Goal: Information Seeking & Learning: Learn about a topic

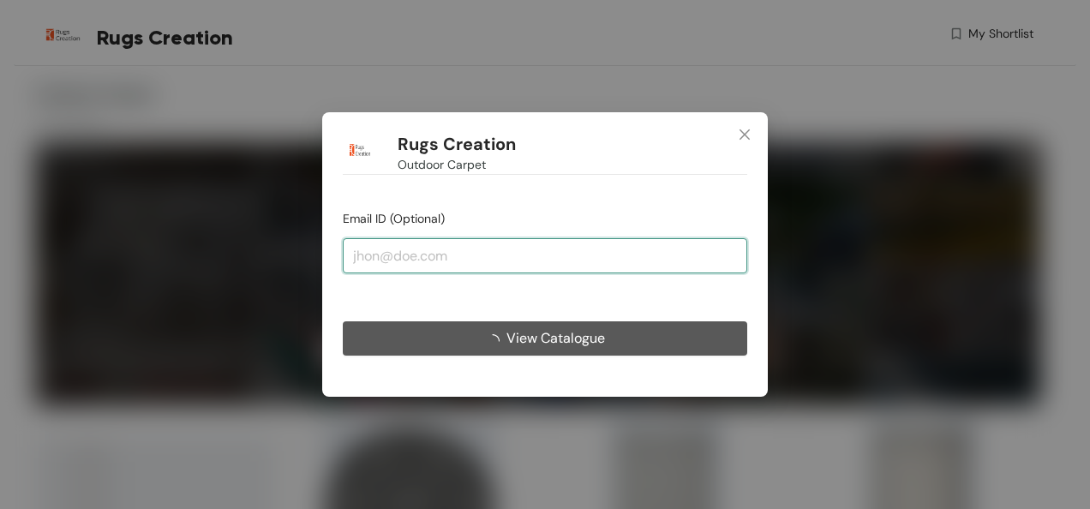
click at [392, 261] on input "email" at bounding box center [545, 255] width 404 height 34
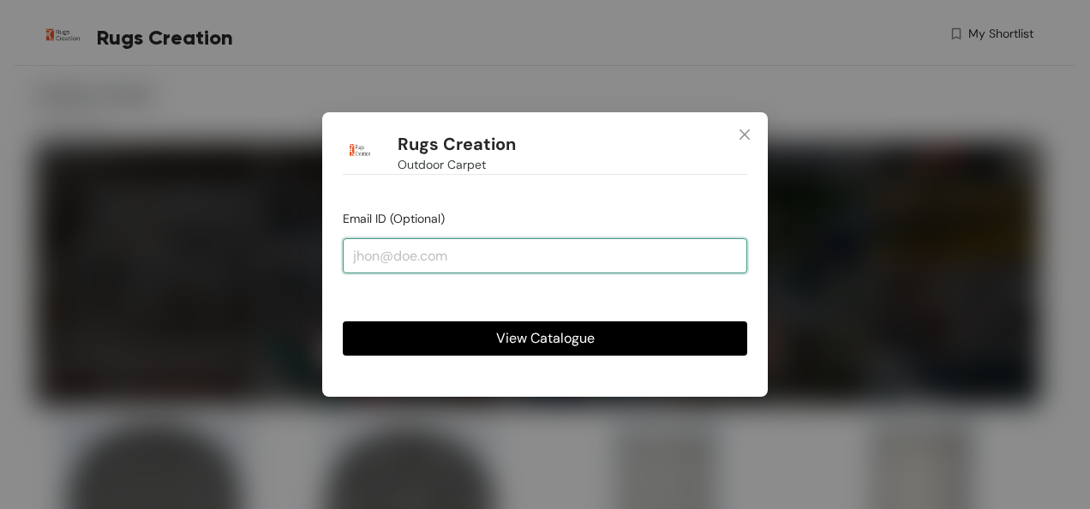
type input "[EMAIL_ADDRESS][DOMAIN_NAME]"
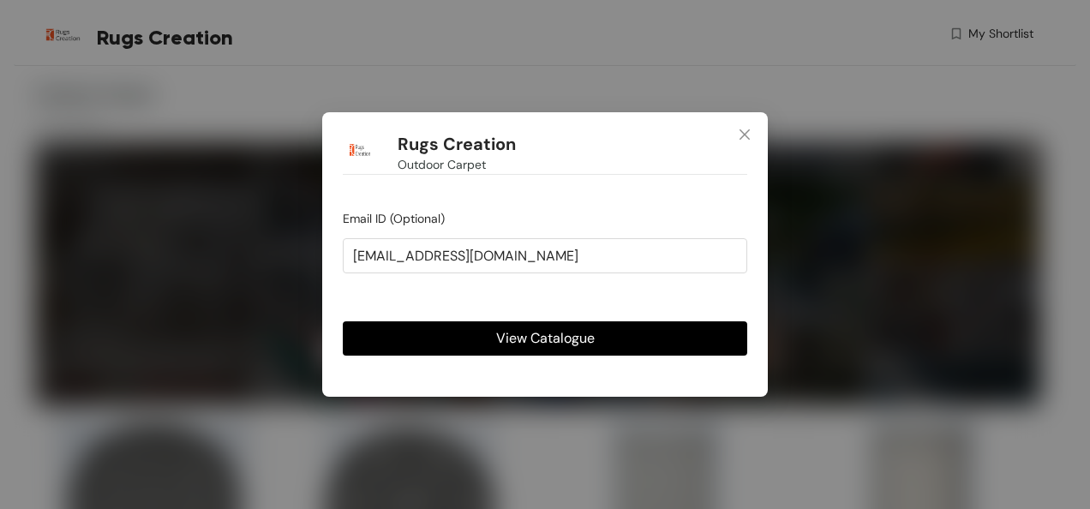
drag, startPoint x: 434, startPoint y: 329, endPoint x: 494, endPoint y: 357, distance: 66.3
click at [433, 331] on button "View Catalogue" at bounding box center [545, 338] width 404 height 34
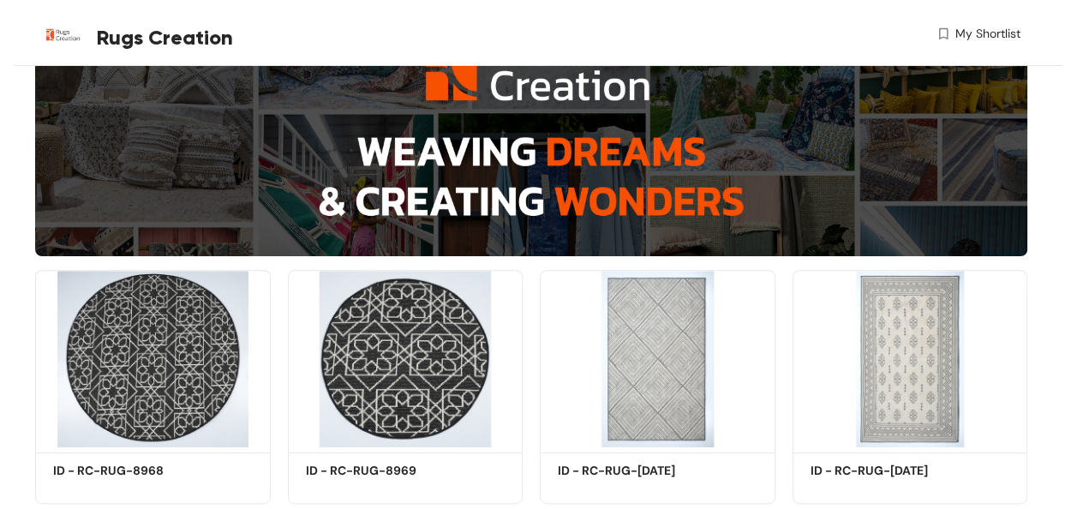
scroll to position [257, 0]
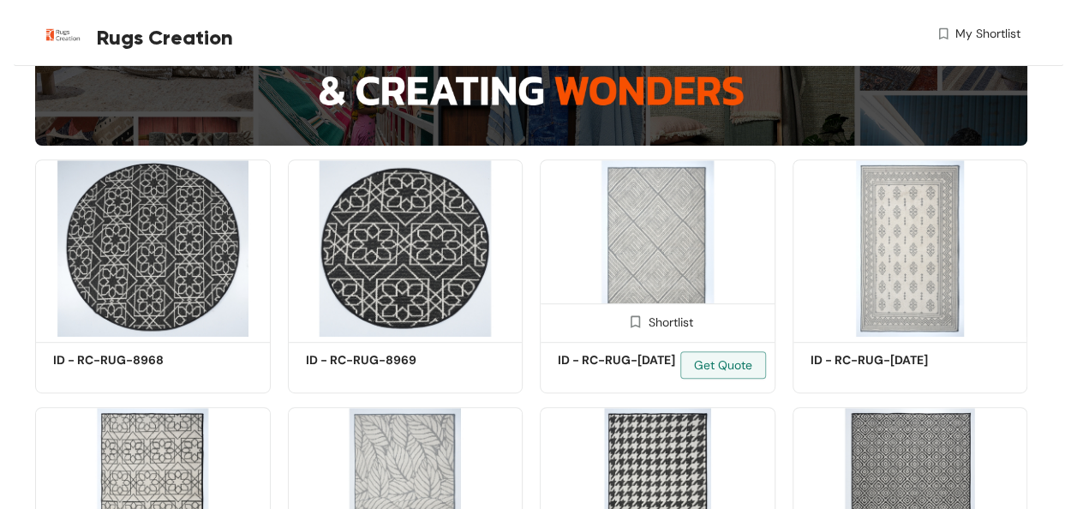
click at [668, 238] on img at bounding box center [658, 247] width 236 height 177
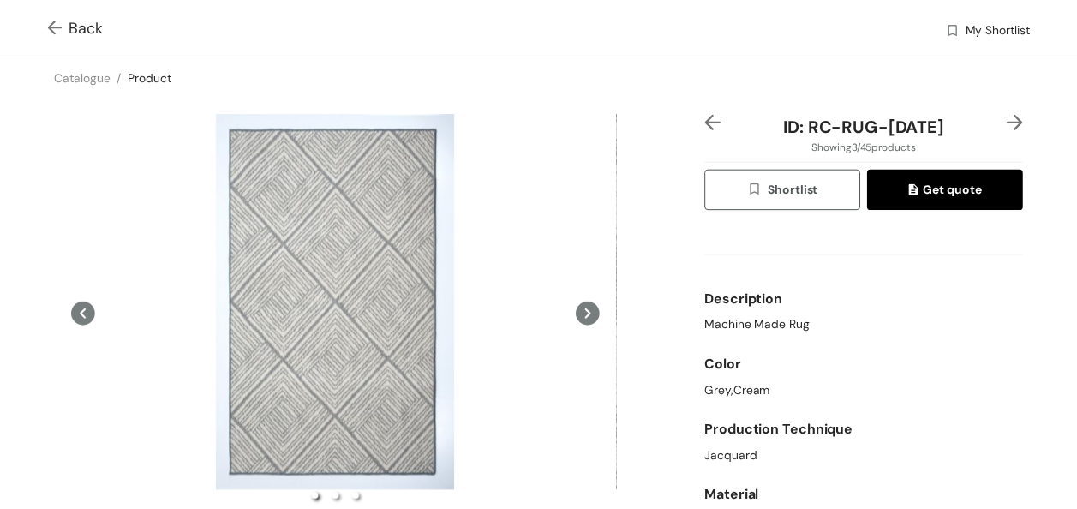
scroll to position [3, 0]
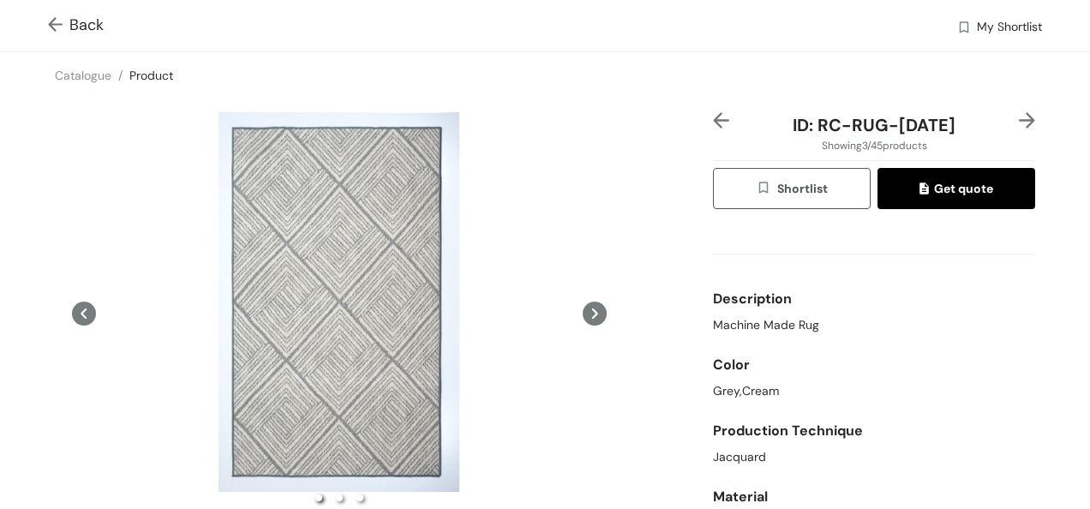
click at [592, 313] on icon at bounding box center [595, 313] width 6 height 10
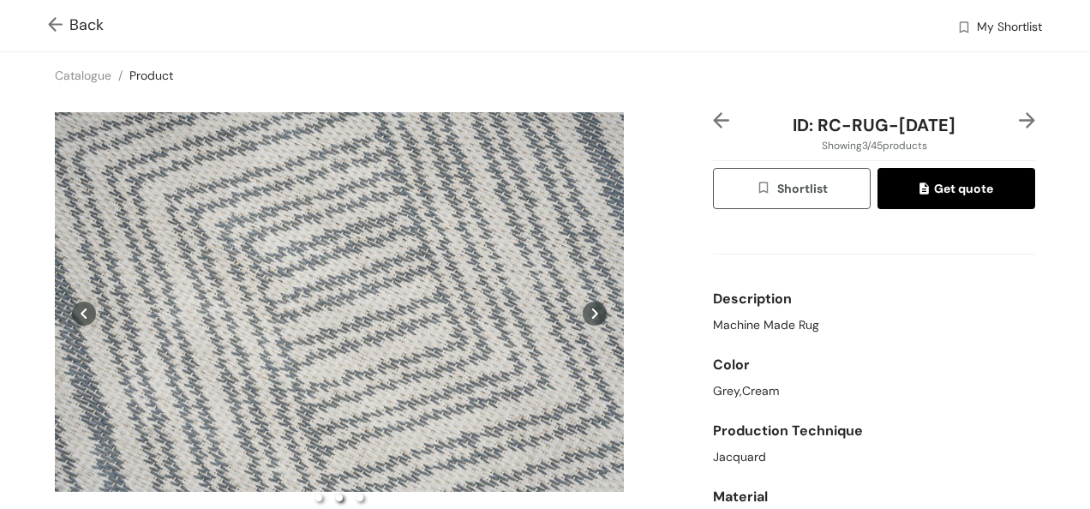
click at [592, 313] on icon at bounding box center [595, 313] width 6 height 10
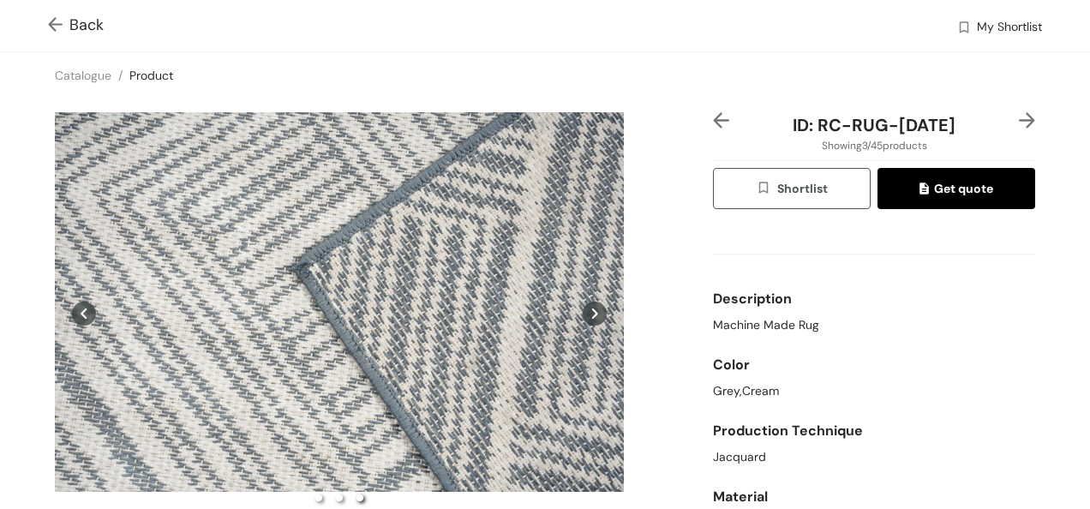
click at [592, 313] on icon at bounding box center [595, 313] width 6 height 10
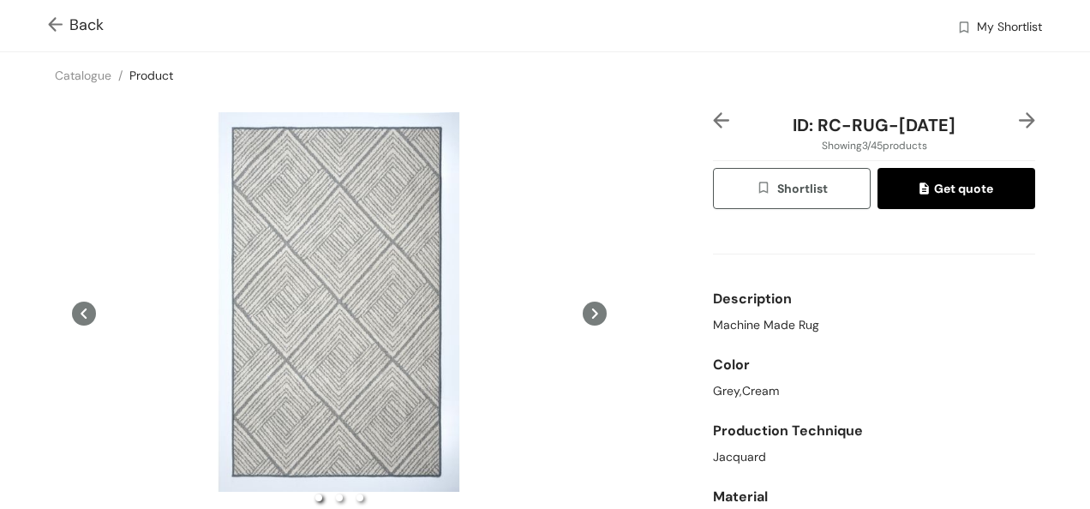
click at [592, 312] on icon at bounding box center [595, 313] width 6 height 10
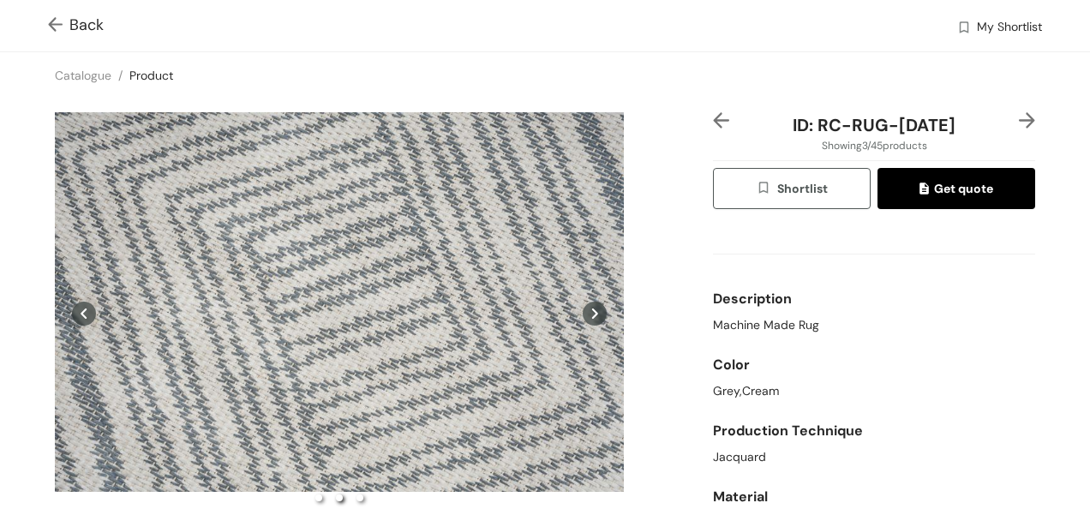
click at [61, 22] on img at bounding box center [58, 26] width 21 height 18
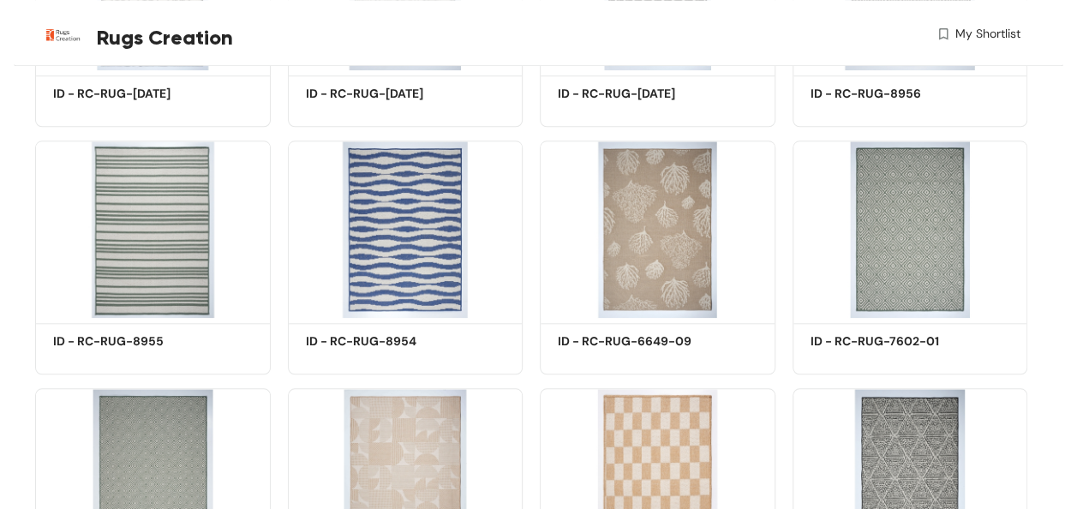
scroll to position [943, 0]
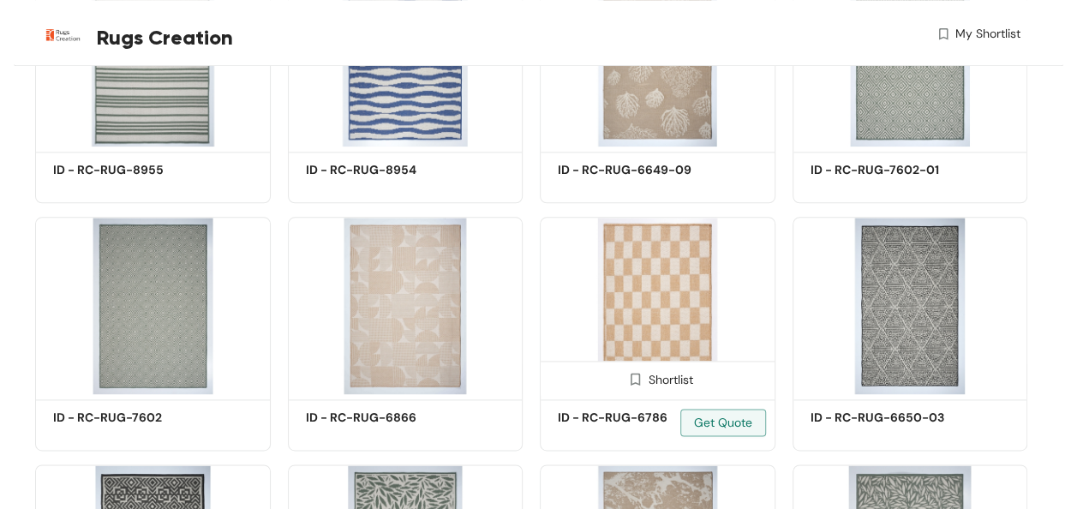
click at [663, 302] on img at bounding box center [658, 305] width 236 height 177
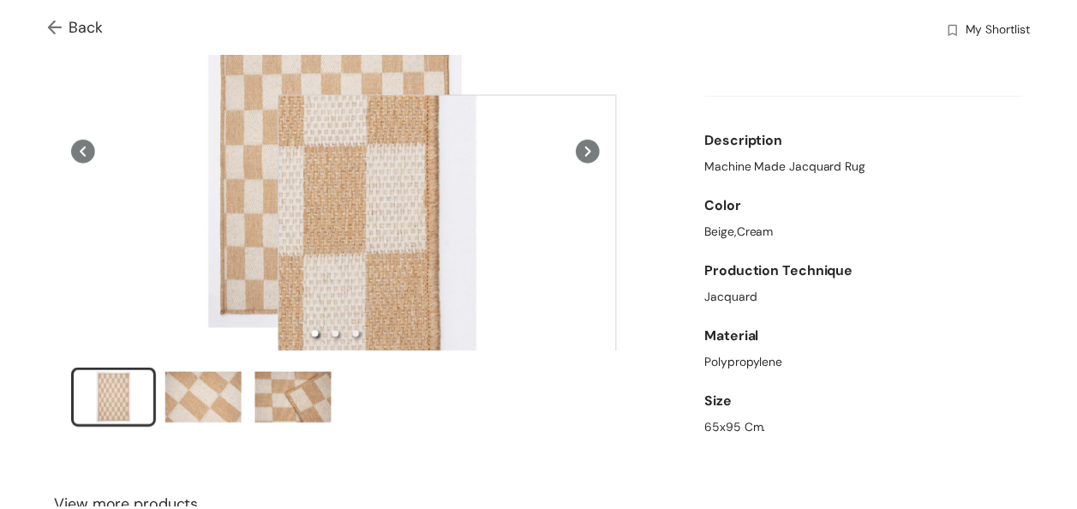
scroll to position [171, 0]
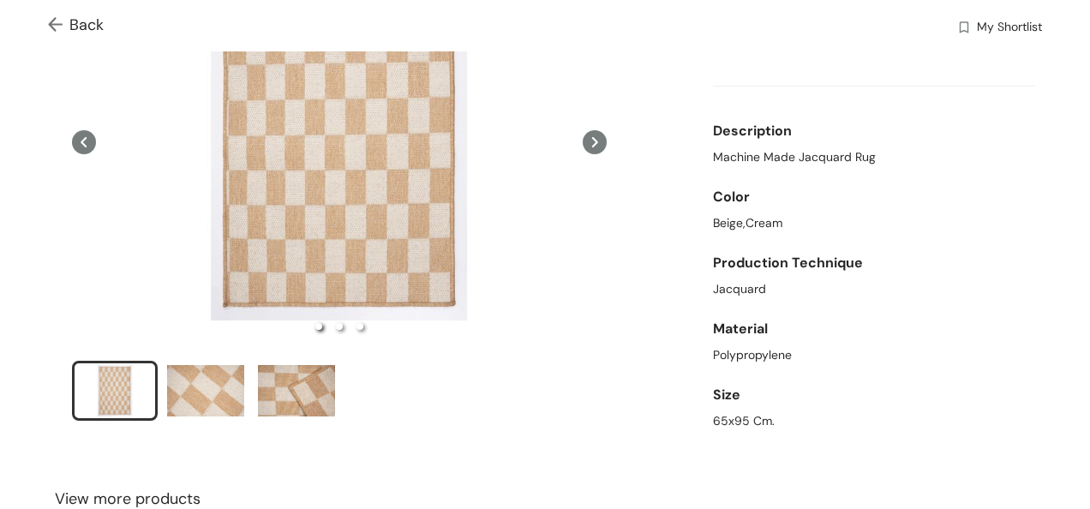
click at [62, 21] on img at bounding box center [58, 26] width 21 height 18
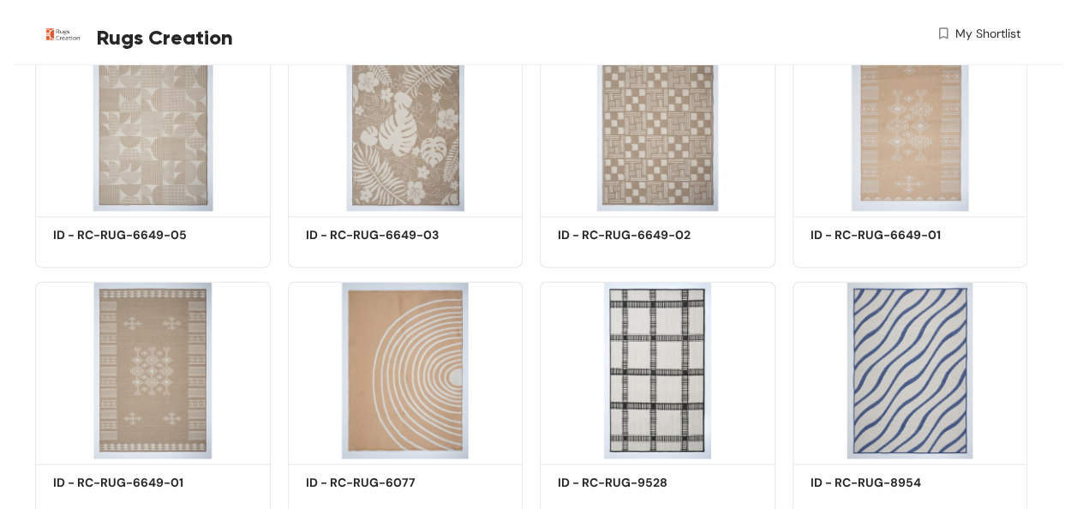
scroll to position [1885, 0]
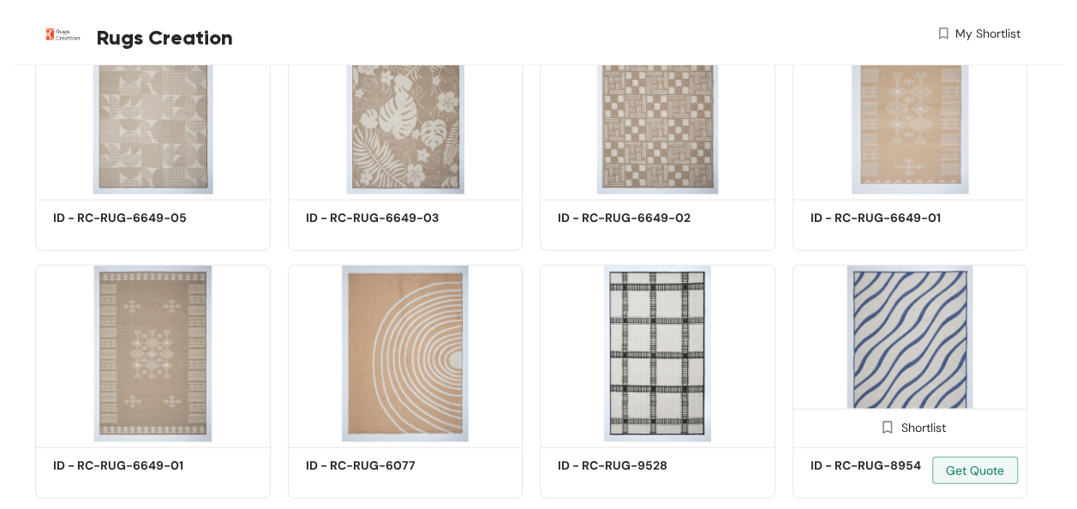
click at [949, 354] on img at bounding box center [911, 353] width 236 height 177
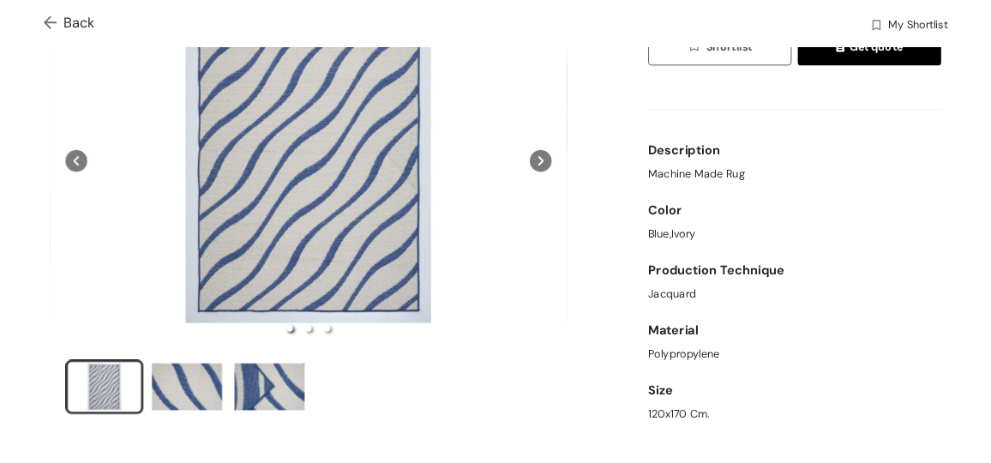
scroll to position [171, 0]
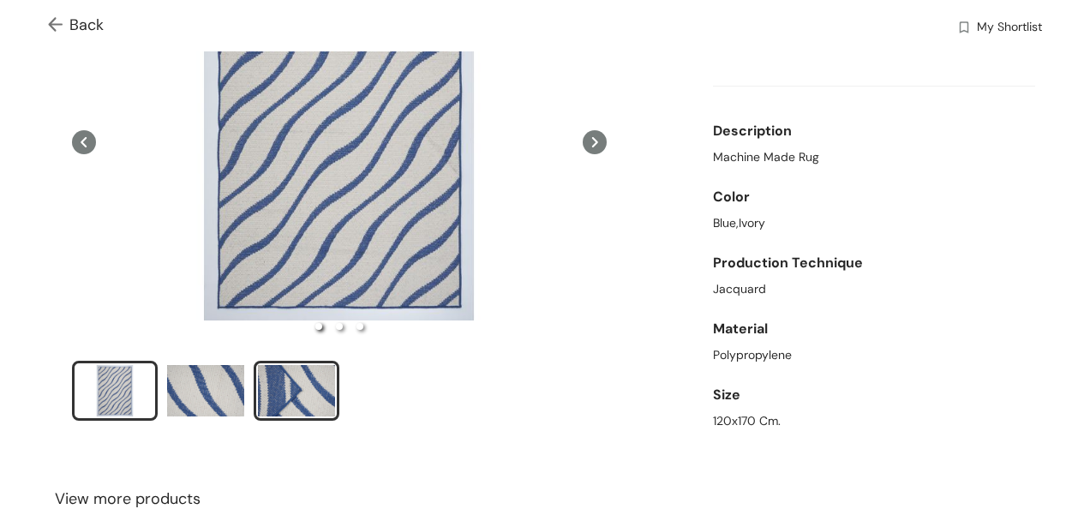
click at [297, 387] on div "slide item 3" at bounding box center [296, 390] width 77 height 51
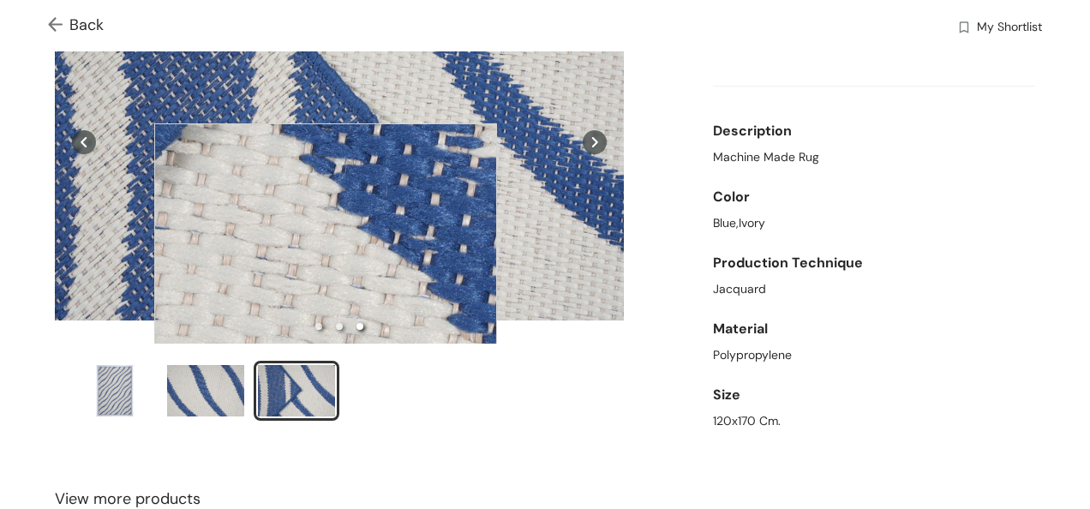
click at [326, 295] on div at bounding box center [325, 294] width 343 height 343
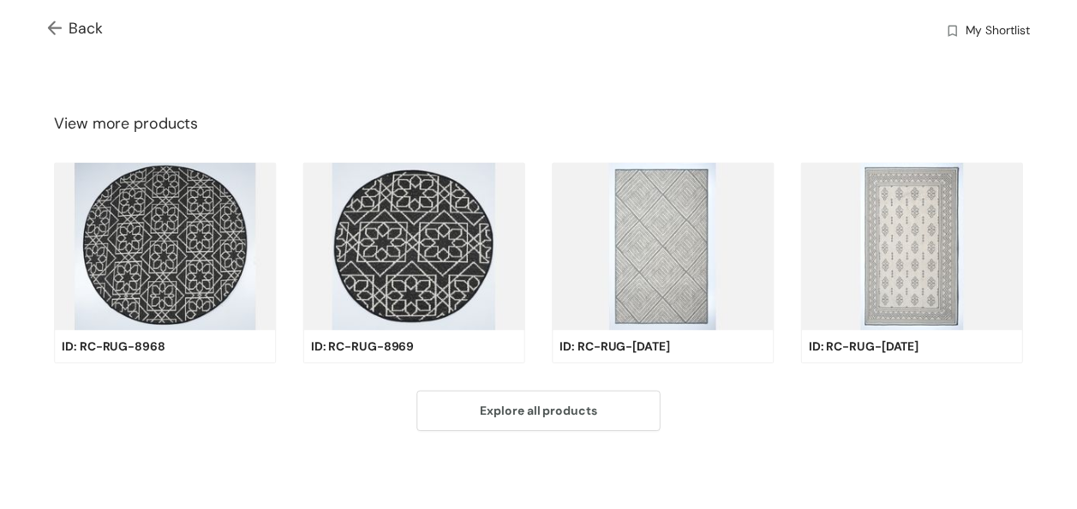
scroll to position [552, 0]
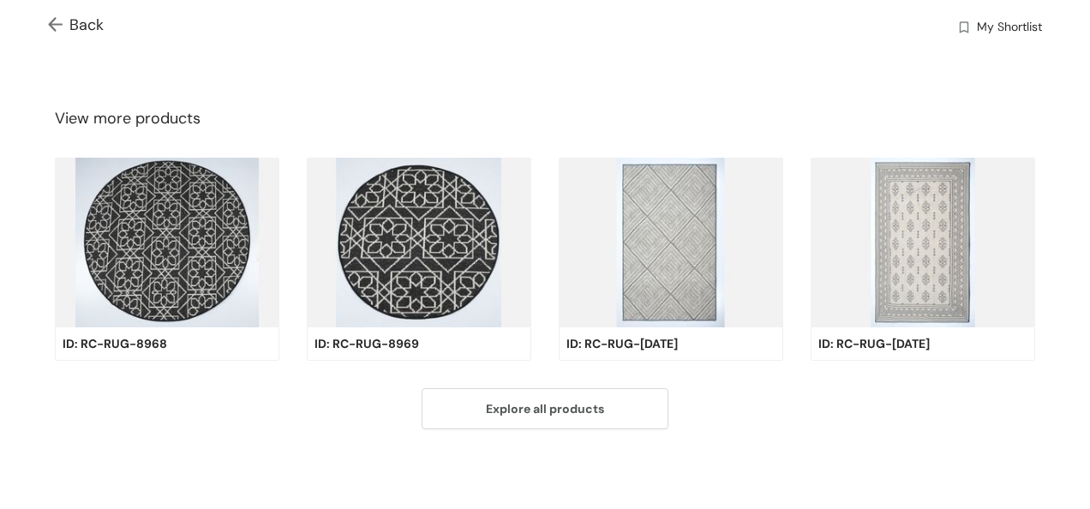
click at [682, 256] on img at bounding box center [671, 243] width 225 height 170
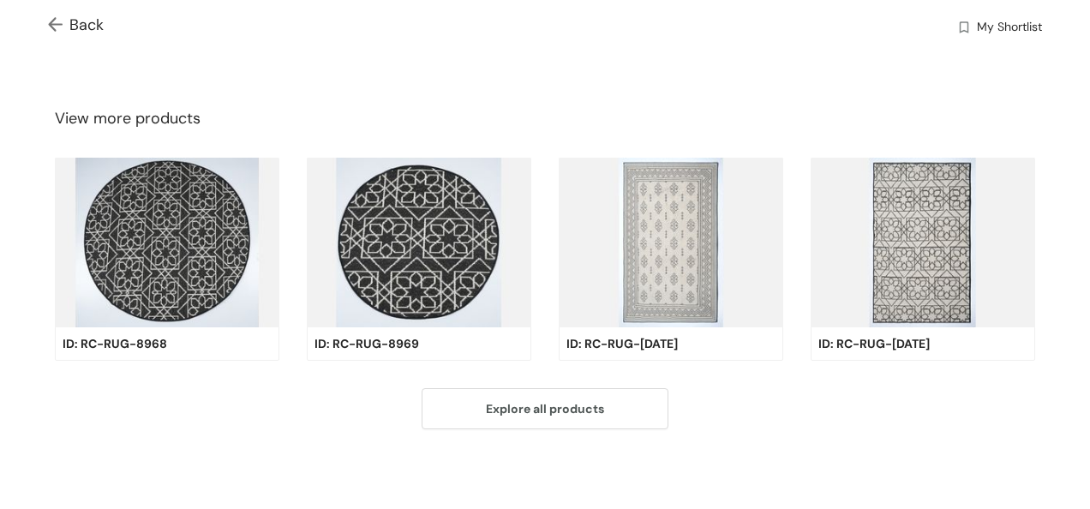
click at [682, 256] on img at bounding box center [671, 243] width 225 height 170
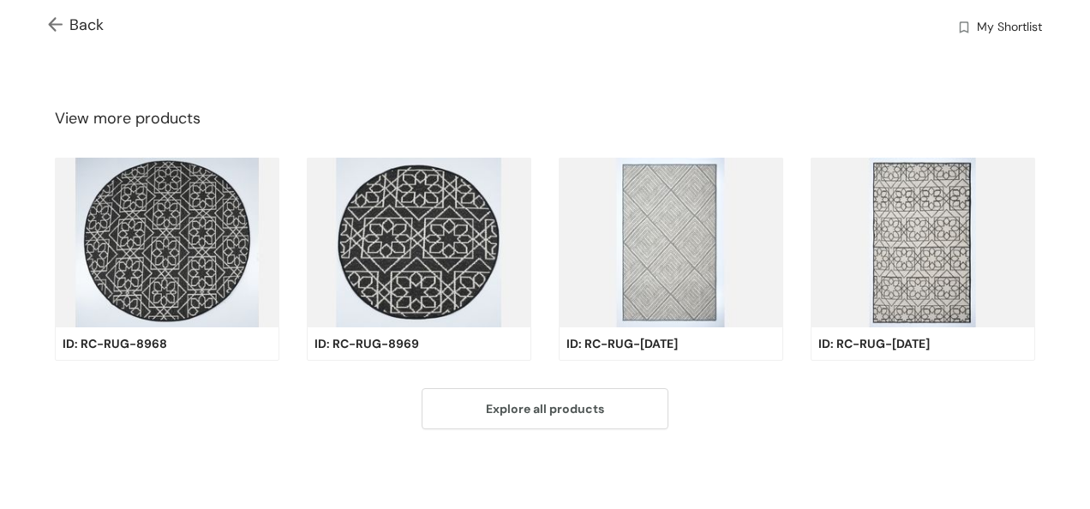
click at [927, 245] on img at bounding box center [923, 243] width 225 height 170
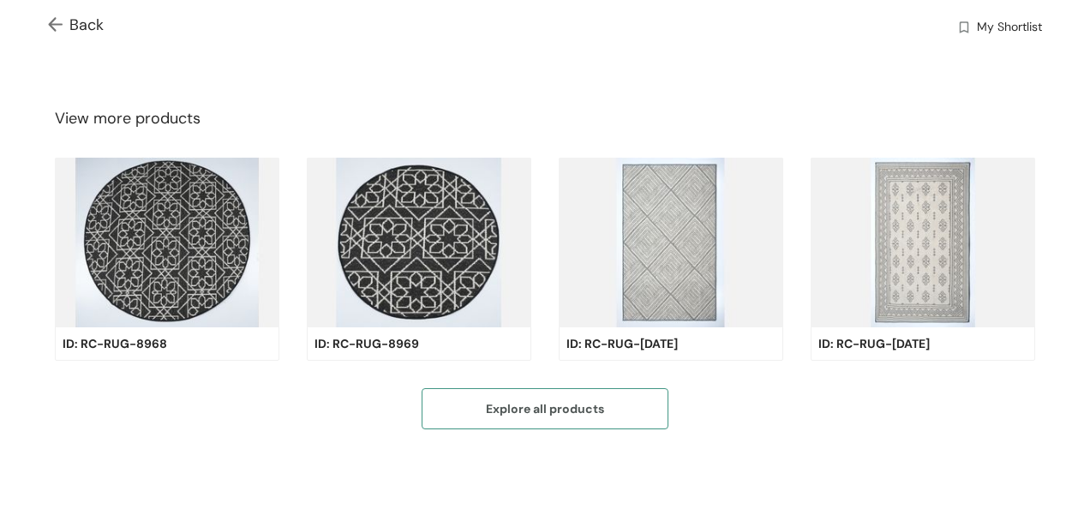
click at [593, 412] on span "Explore all products" at bounding box center [545, 408] width 118 height 19
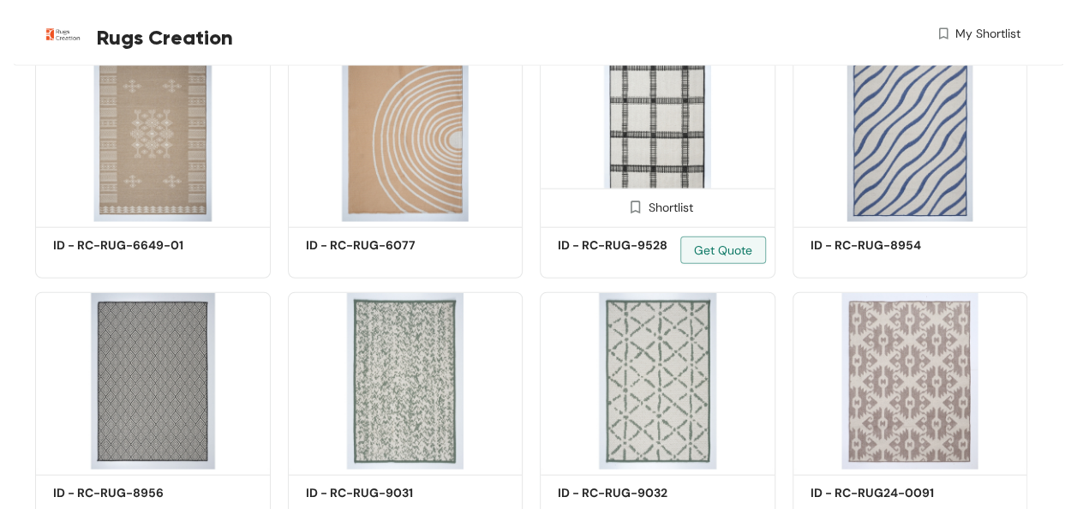
scroll to position [2165, 0]
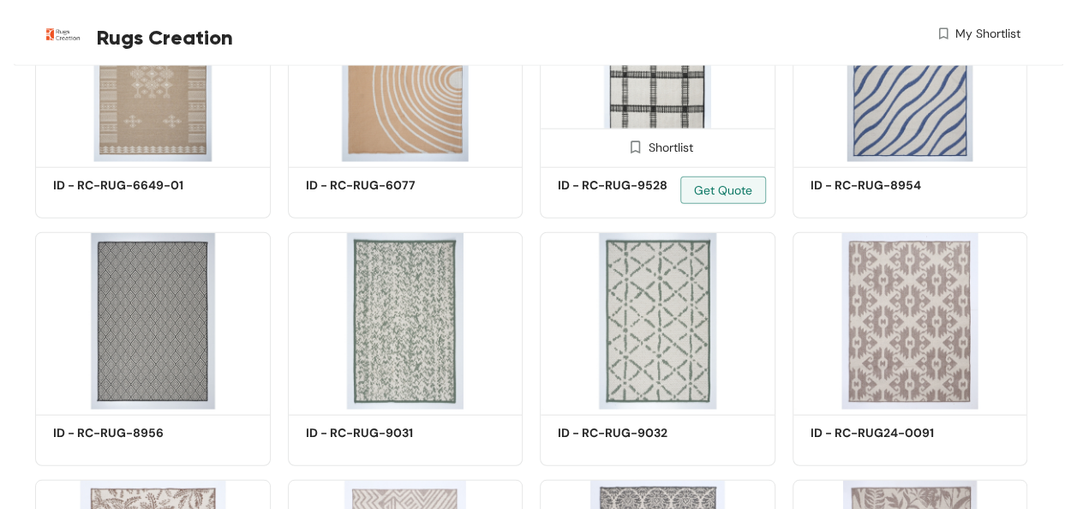
click at [634, 91] on img at bounding box center [658, 73] width 236 height 177
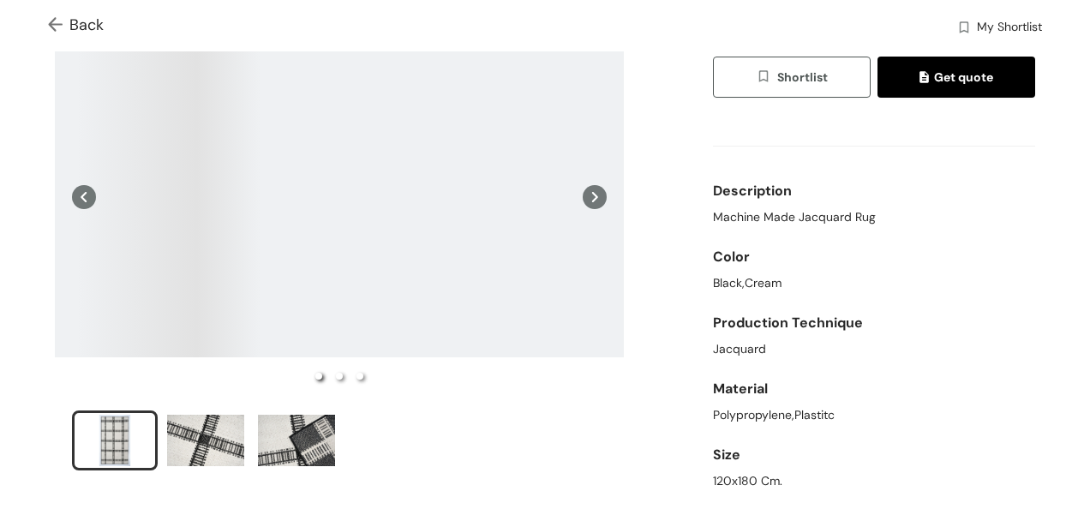
scroll to position [86, 0]
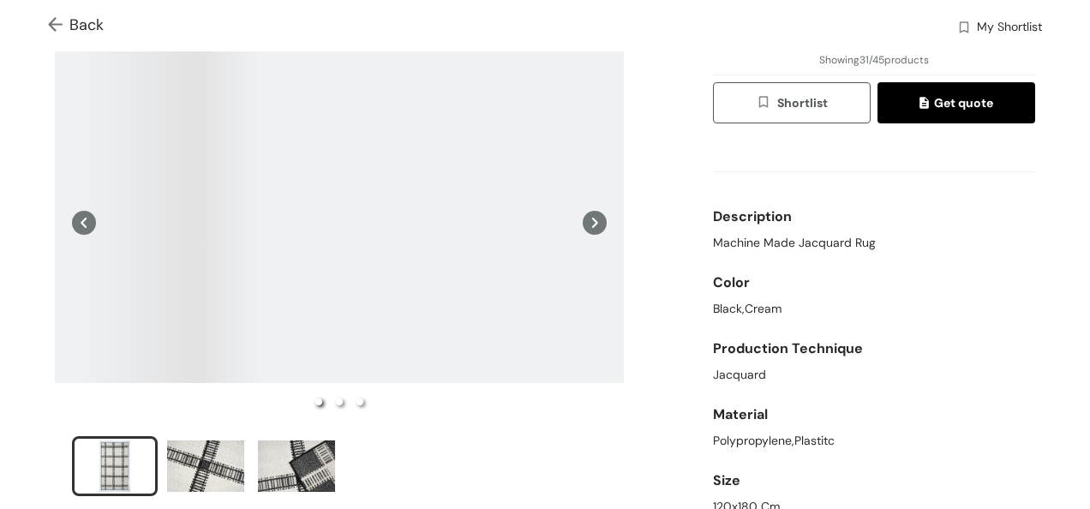
click at [592, 220] on icon at bounding box center [595, 223] width 6 height 10
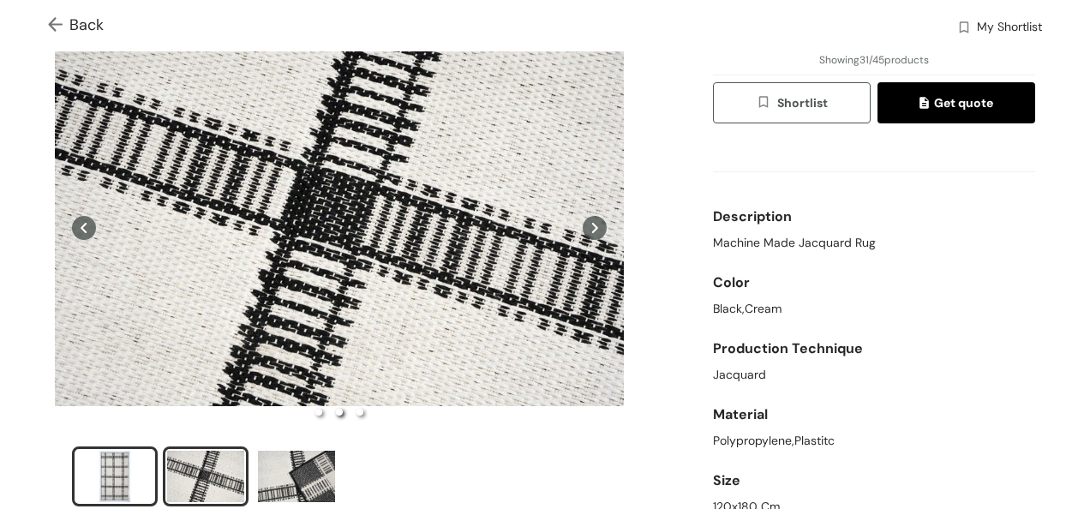
click at [115, 466] on div "slide item 1" at bounding box center [114, 476] width 77 height 51
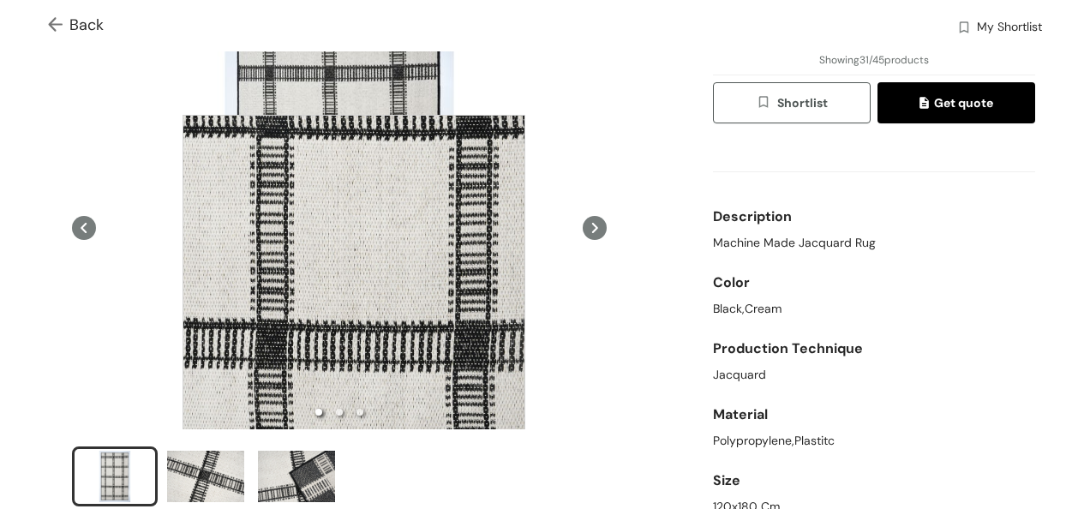
click at [354, 286] on div at bounding box center [354, 286] width 343 height 343
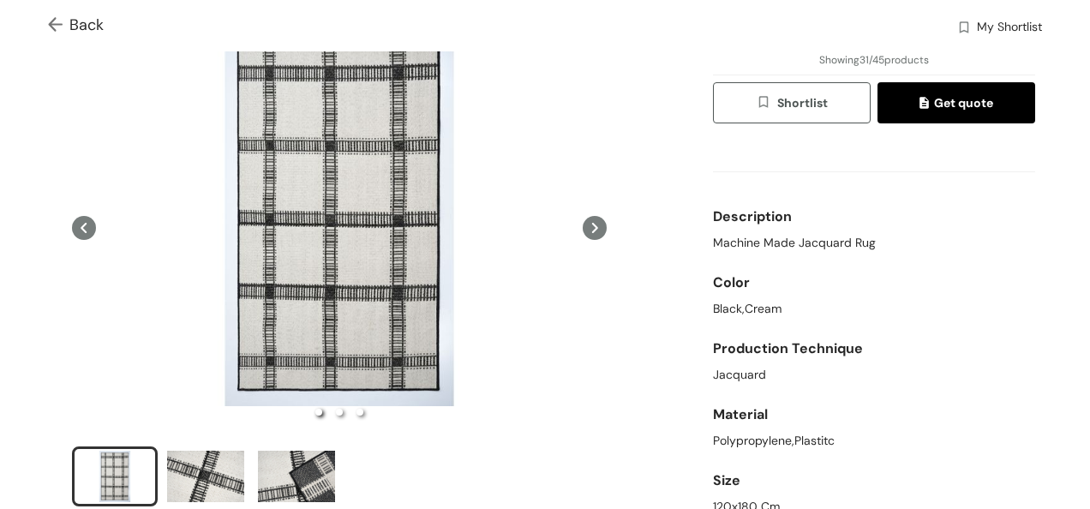
click at [584, 231] on icon at bounding box center [595, 228] width 24 height 24
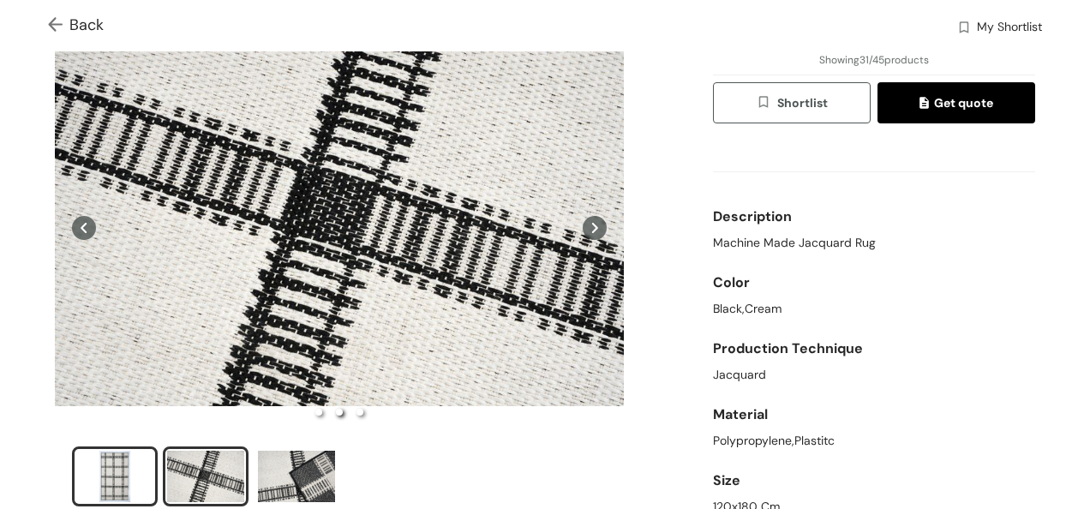
click at [121, 473] on div "slide item 1" at bounding box center [114, 476] width 77 height 51
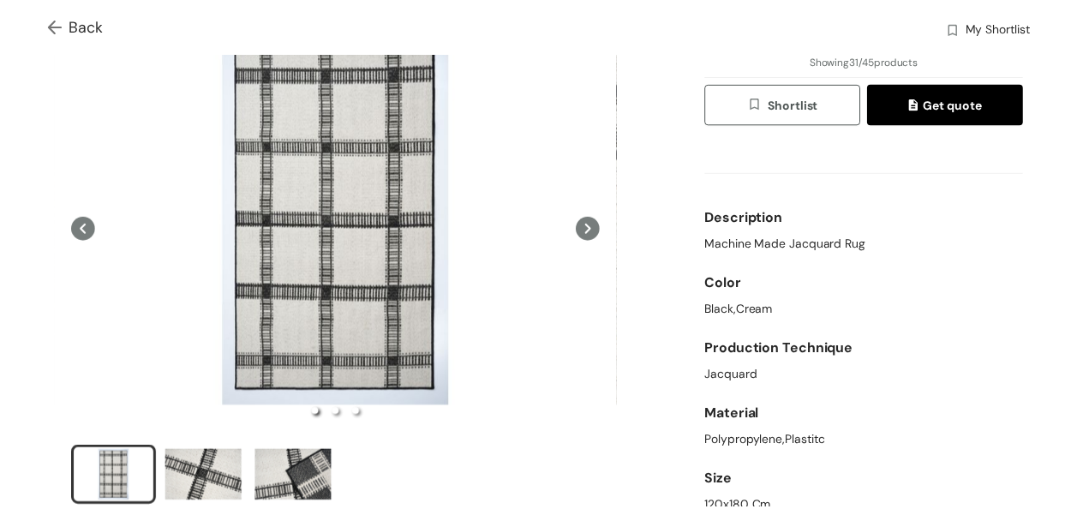
scroll to position [3, 0]
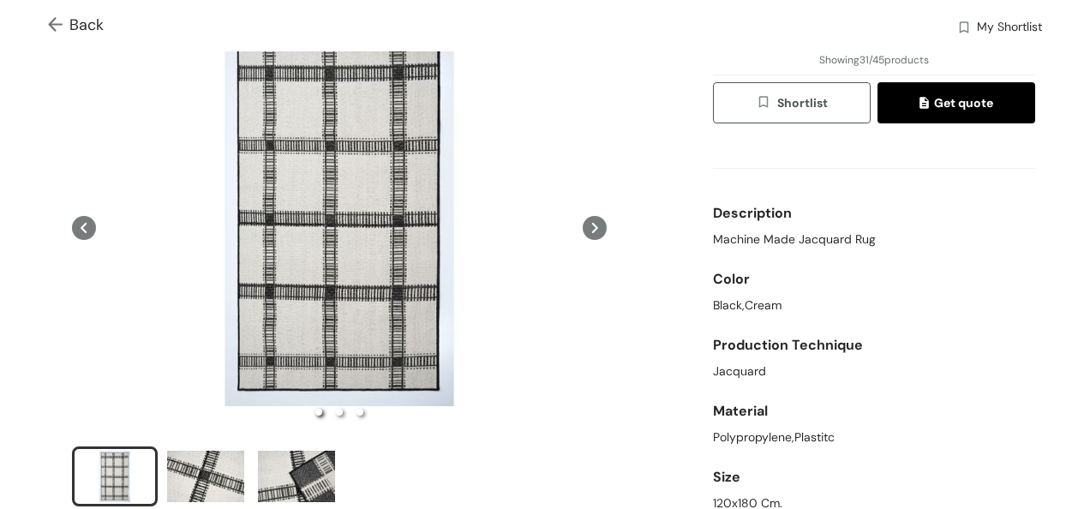
click at [87, 231] on icon at bounding box center [84, 228] width 24 height 24
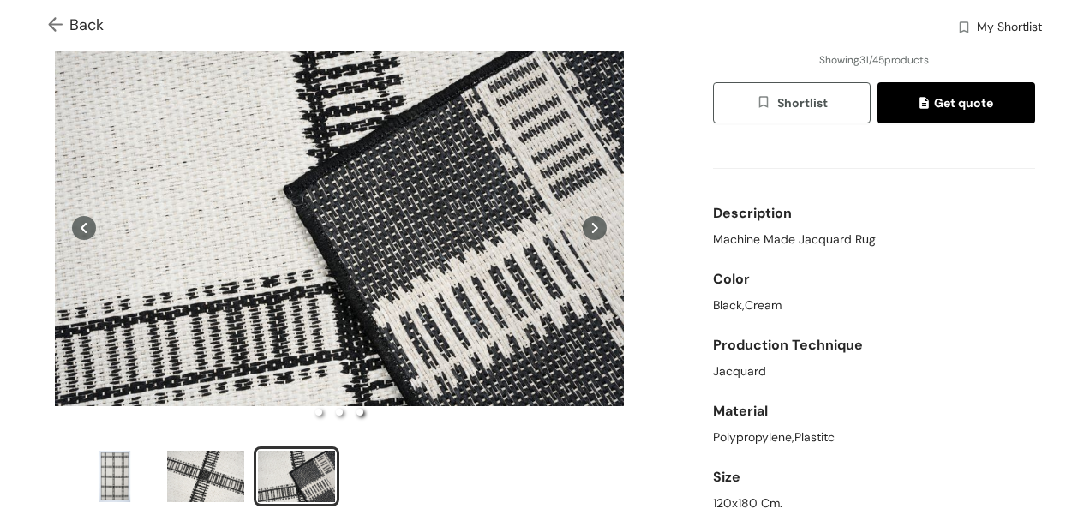
click at [57, 21] on img at bounding box center [58, 26] width 21 height 18
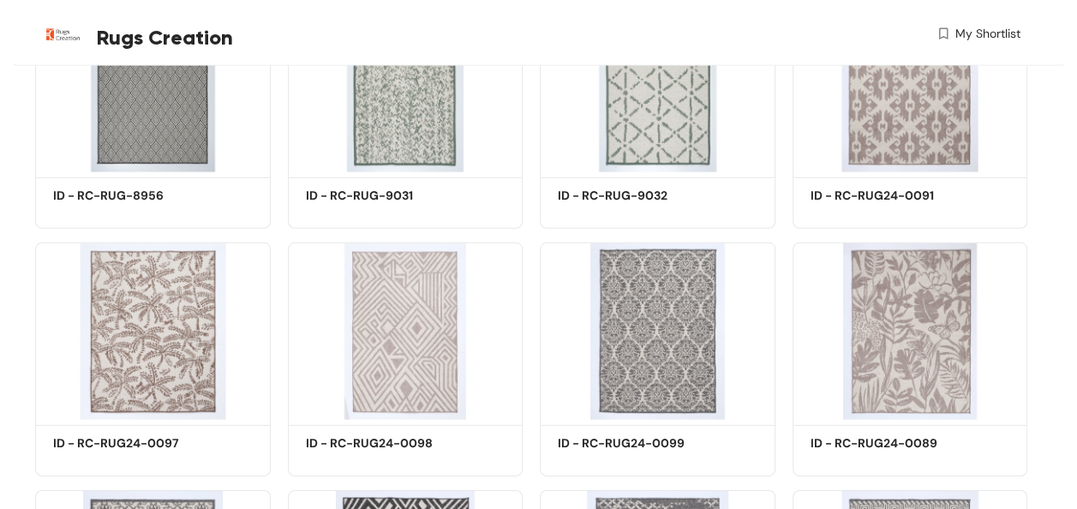
scroll to position [2508, 0]
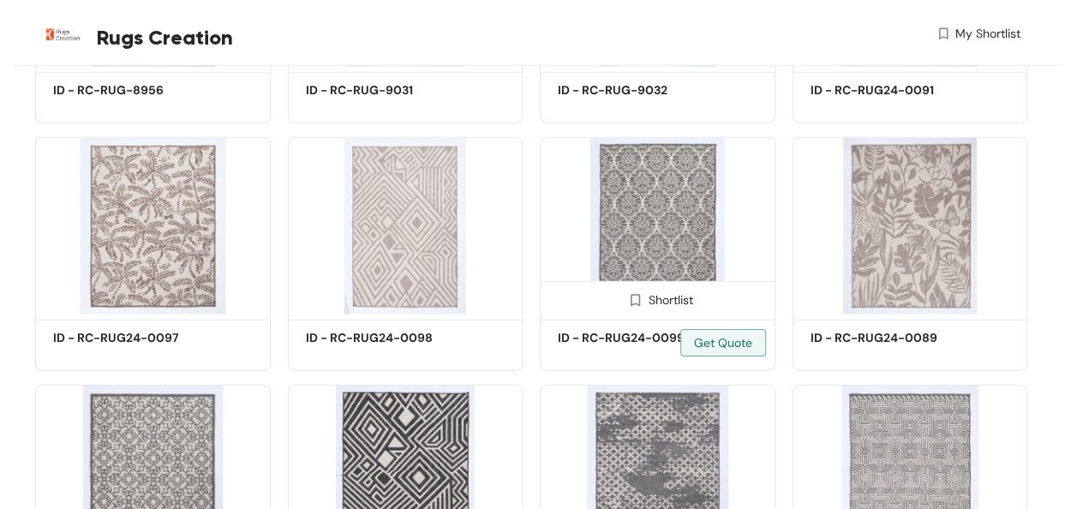
click at [679, 237] on img at bounding box center [658, 225] width 236 height 177
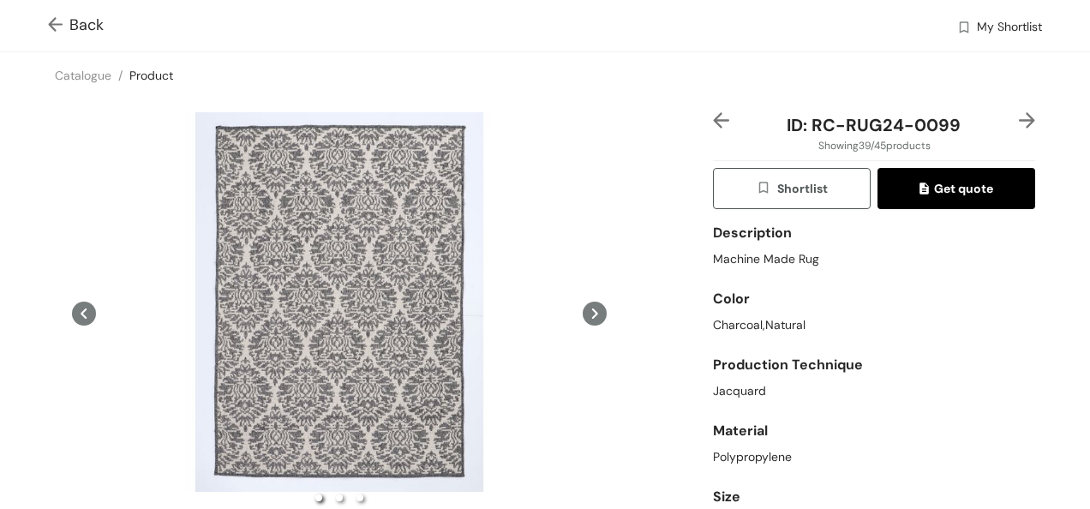
click at [586, 320] on icon at bounding box center [595, 314] width 24 height 24
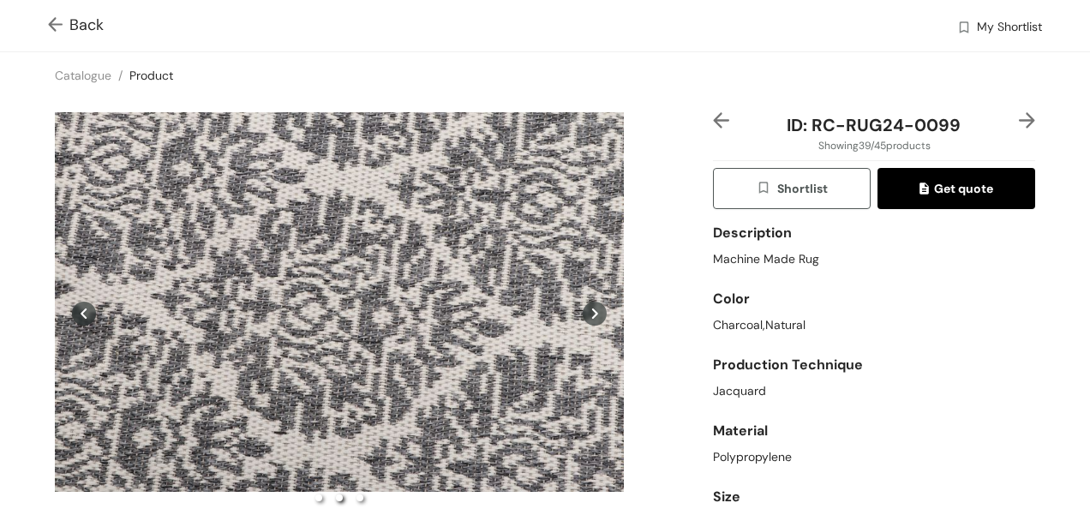
drag, startPoint x: 154, startPoint y: 75, endPoint x: 159, endPoint y: 85, distance: 10.7
click at [154, 75] on link "Product" at bounding box center [151, 75] width 44 height 15
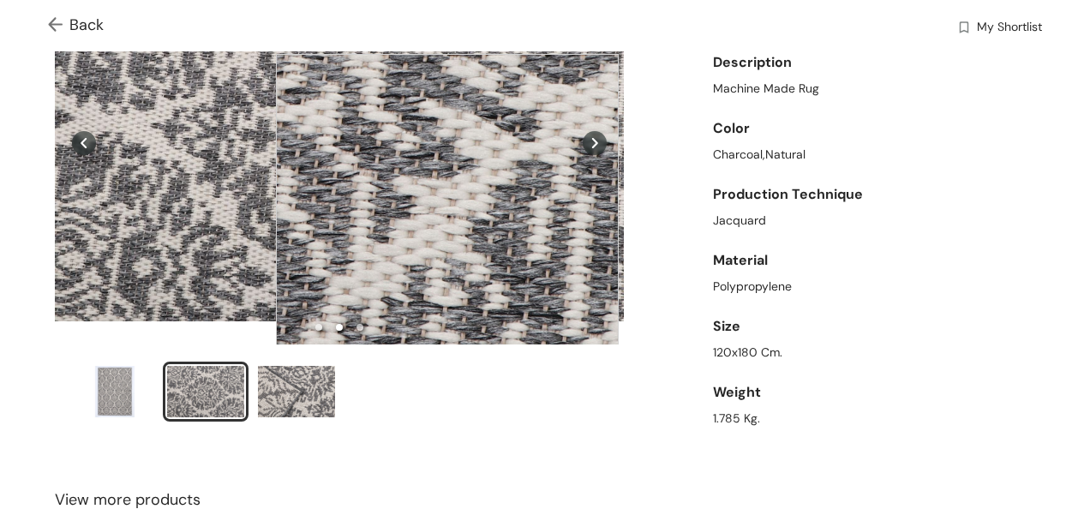
scroll to position [171, 0]
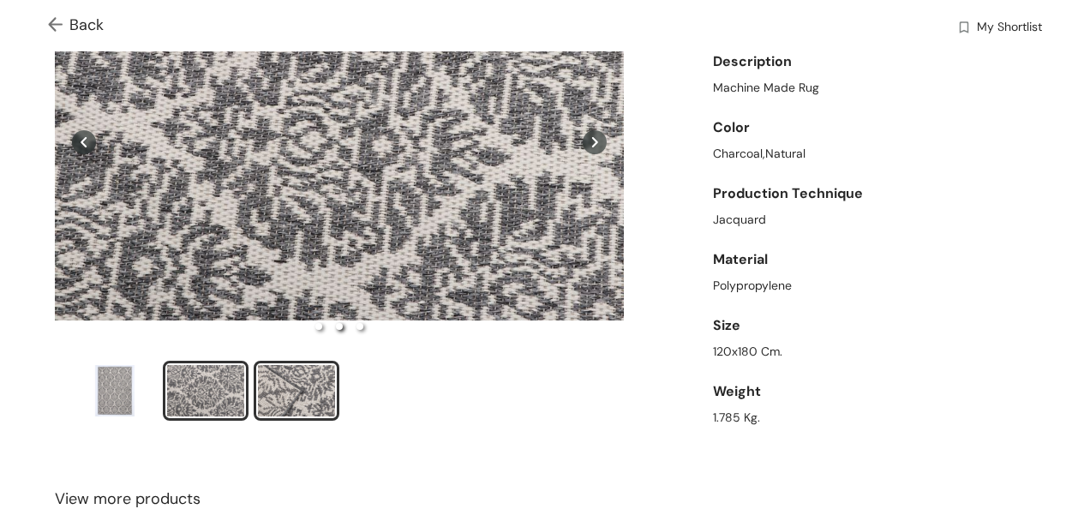
click at [286, 392] on div "slide item 3" at bounding box center [296, 390] width 77 height 51
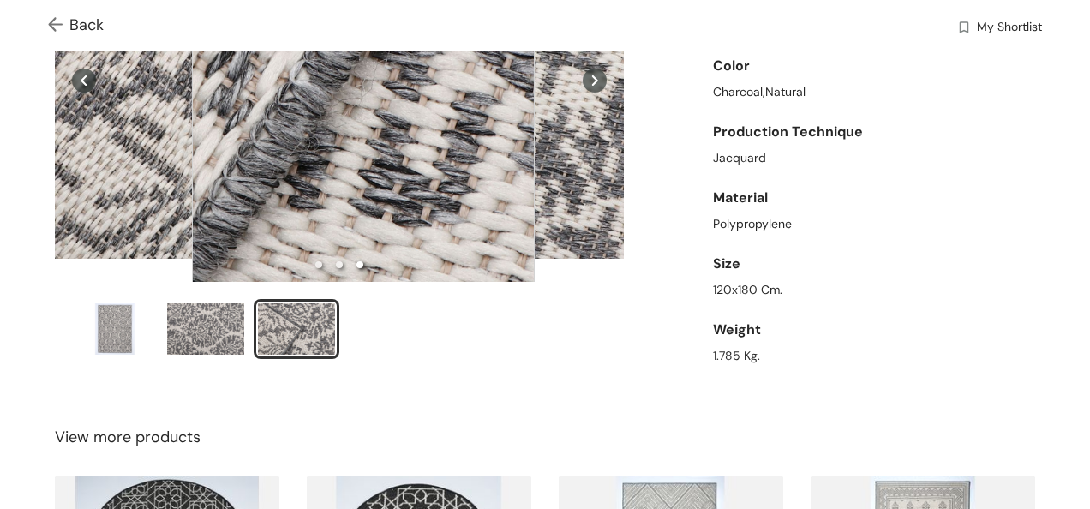
scroll to position [428, 0]
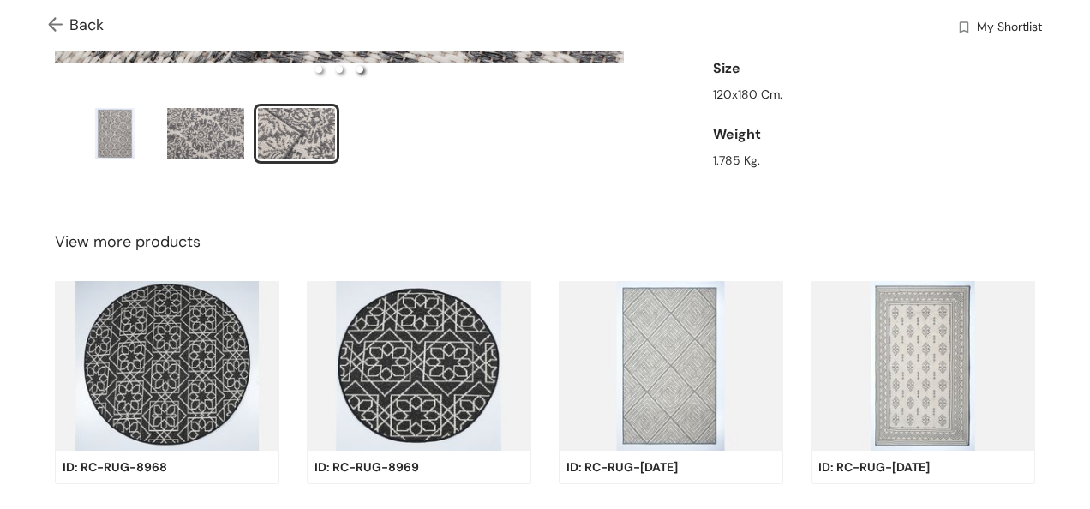
click at [895, 368] on img at bounding box center [923, 366] width 225 height 170
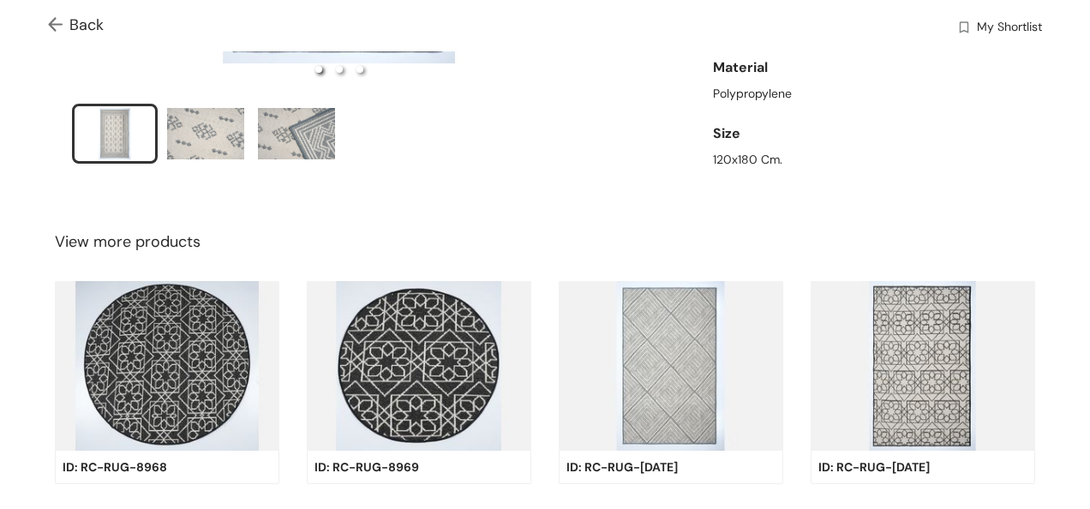
scroll to position [3, 0]
click at [212, 120] on div "slide item 2" at bounding box center [205, 133] width 77 height 51
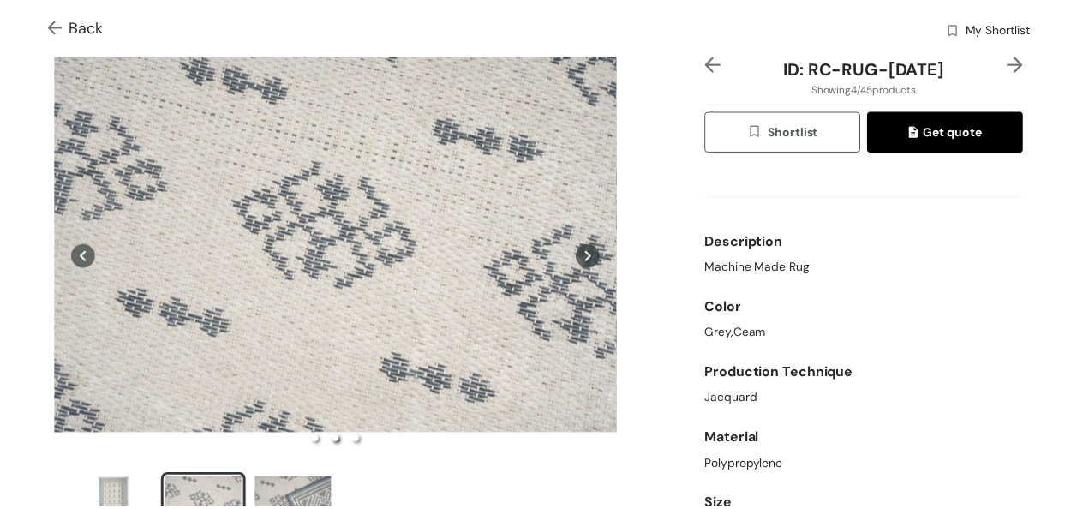
scroll to position [38, 0]
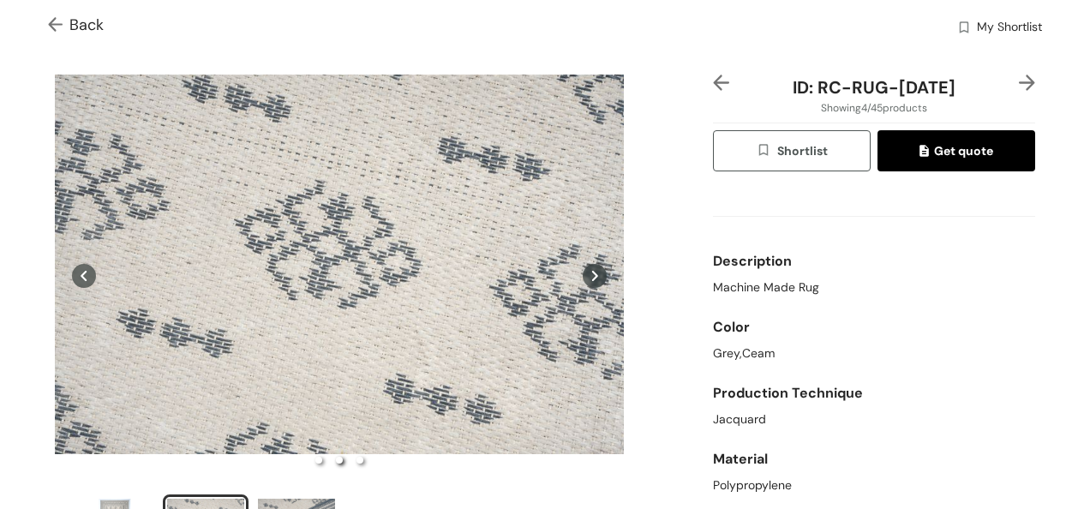
click at [1019, 84] on img at bounding box center [1027, 83] width 16 height 16
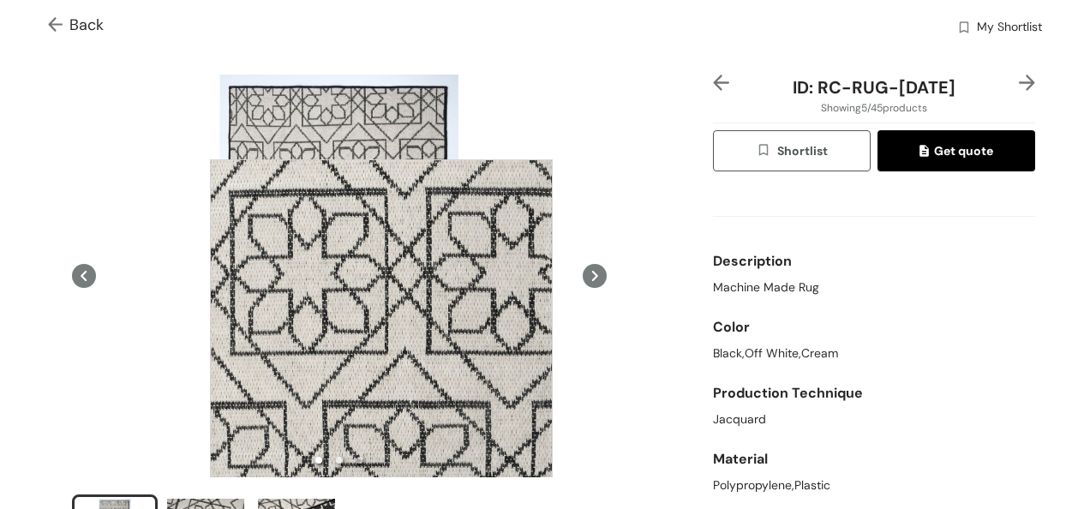
click at [381, 331] on div at bounding box center [381, 330] width 343 height 343
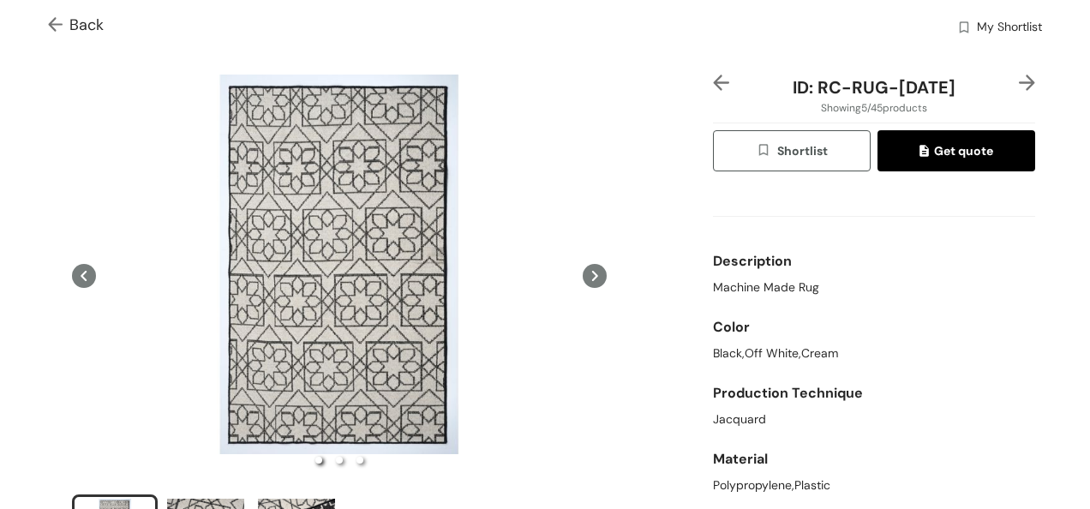
click at [57, 21] on img at bounding box center [58, 26] width 21 height 18
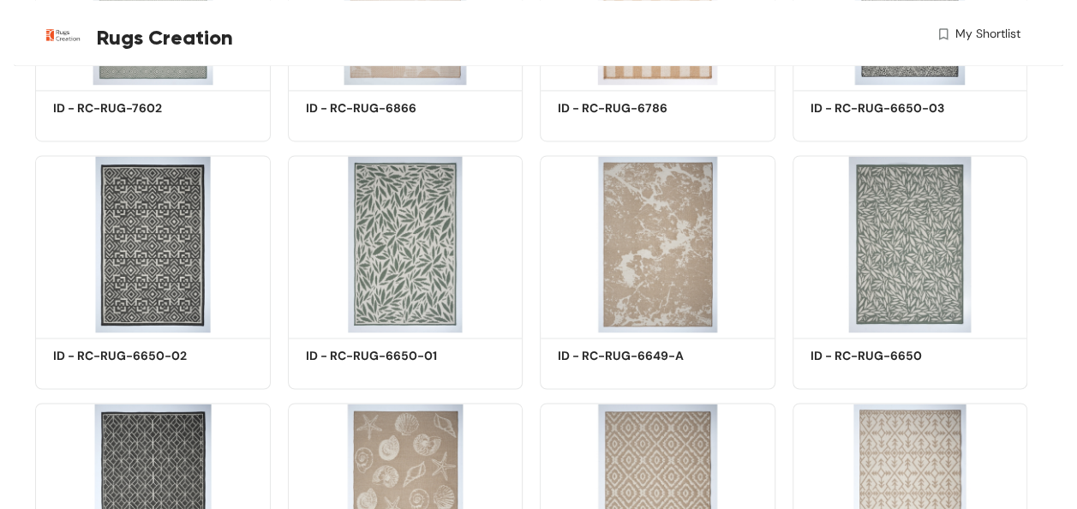
scroll to position [2508, 0]
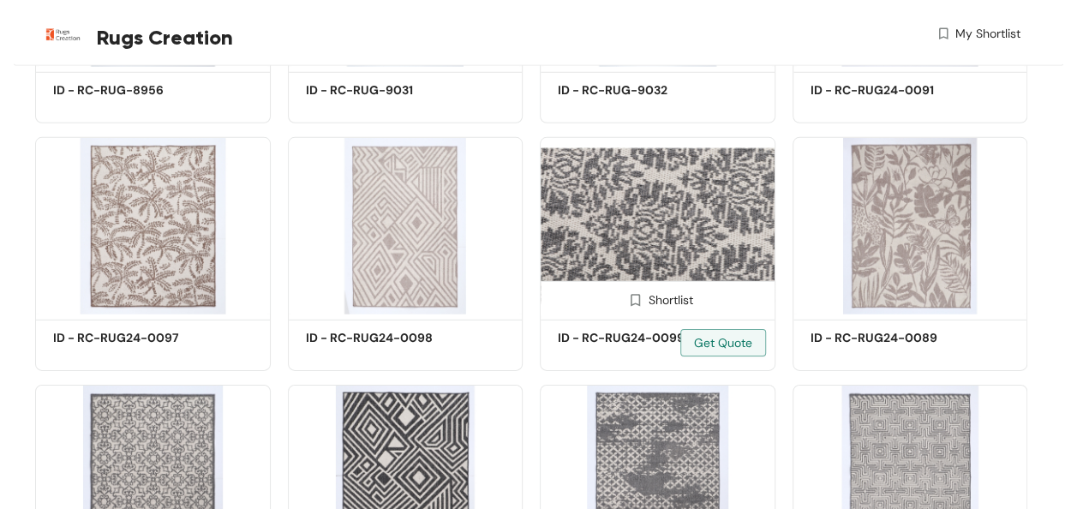
click at [645, 231] on img at bounding box center [658, 225] width 236 height 177
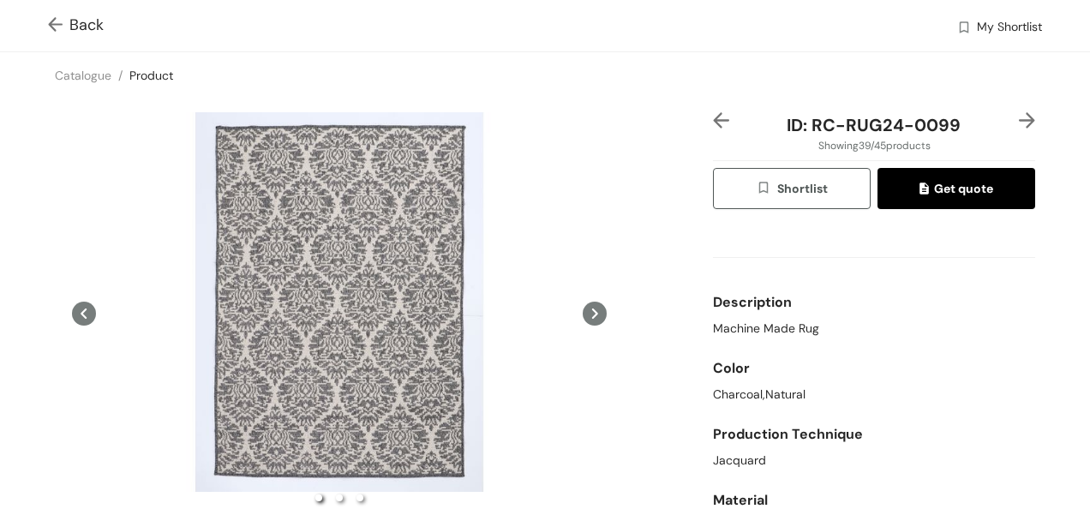
click at [63, 20] on img at bounding box center [58, 26] width 21 height 18
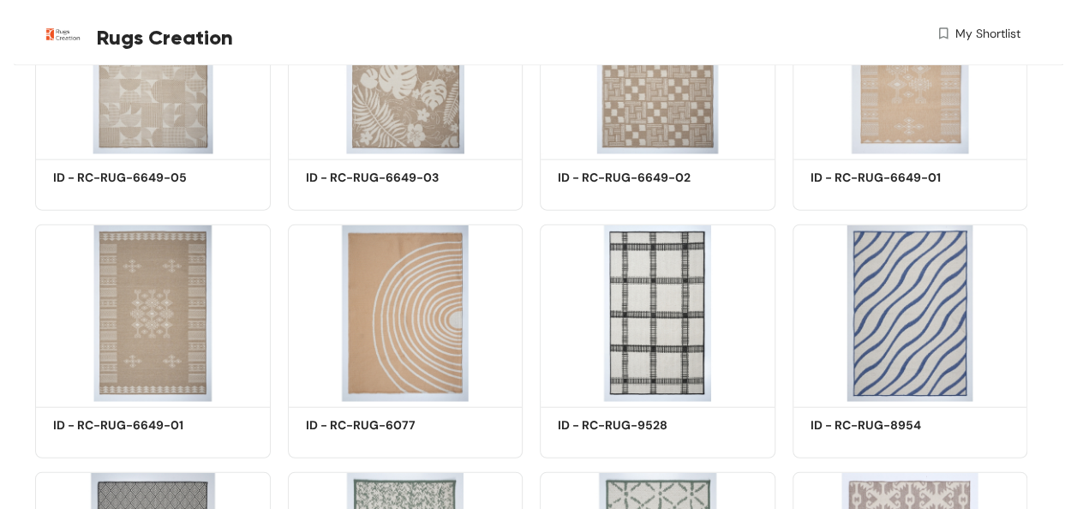
scroll to position [2508, 0]
